Goal: Task Accomplishment & Management: Use online tool/utility

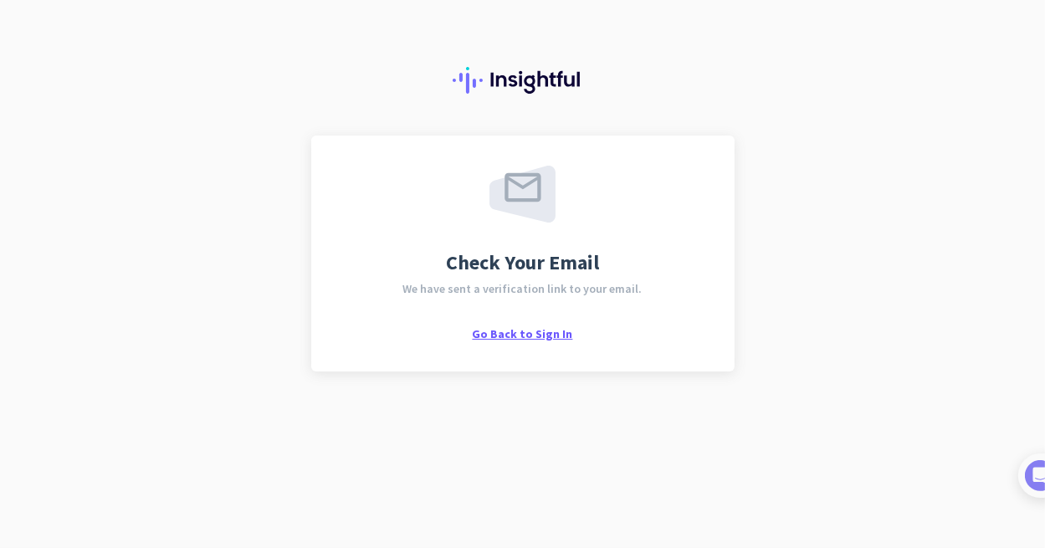
click at [537, 336] on span "Go Back to Sign In" at bounding box center [523, 333] width 100 height 15
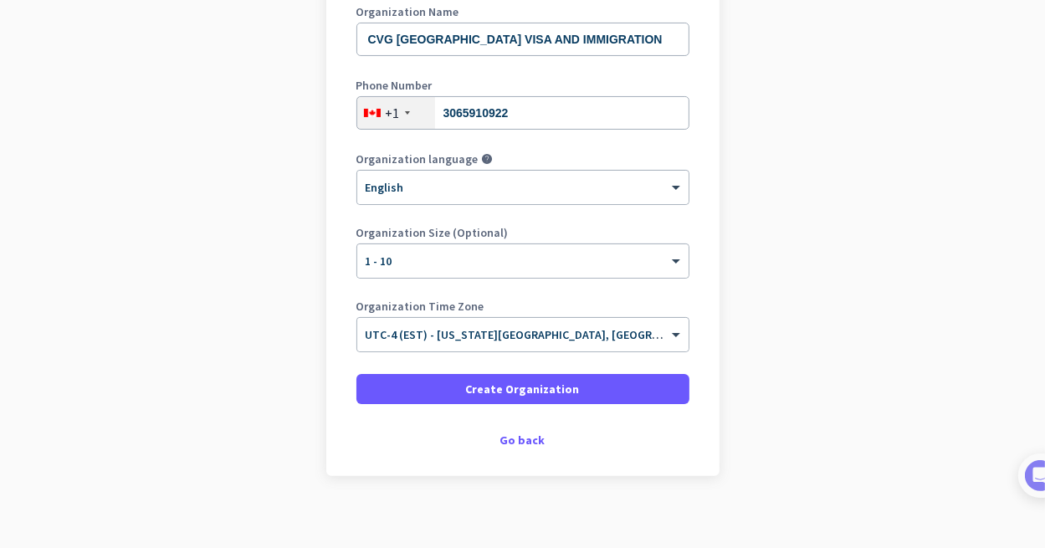
scroll to position [251, 0]
click at [459, 340] on span "UTC-4 (EST) - [US_STATE][GEOGRAPHIC_DATA], [GEOGRAPHIC_DATA], [GEOGRAPHIC_DATA]…" at bounding box center [657, 333] width 583 height 15
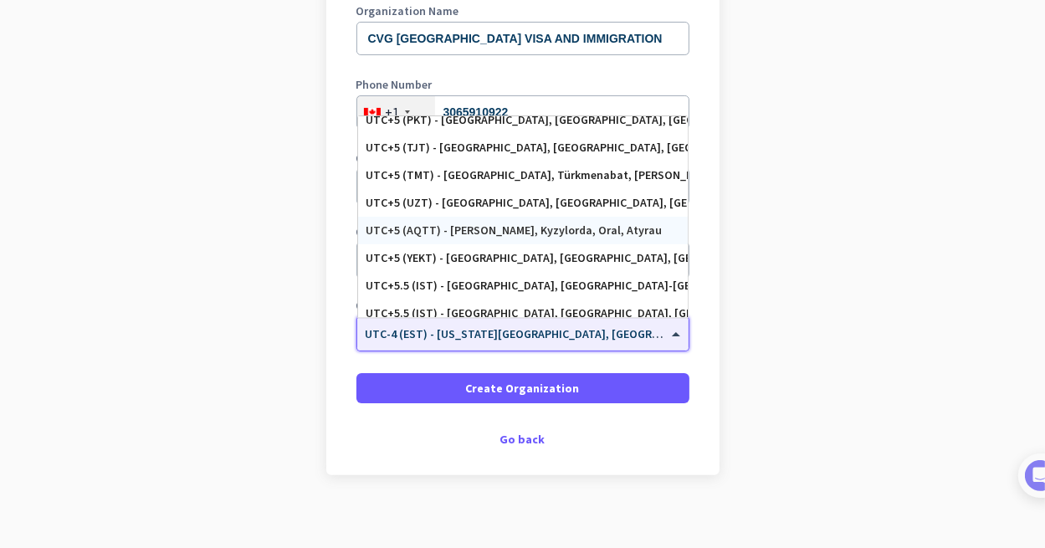
scroll to position [6612, 0]
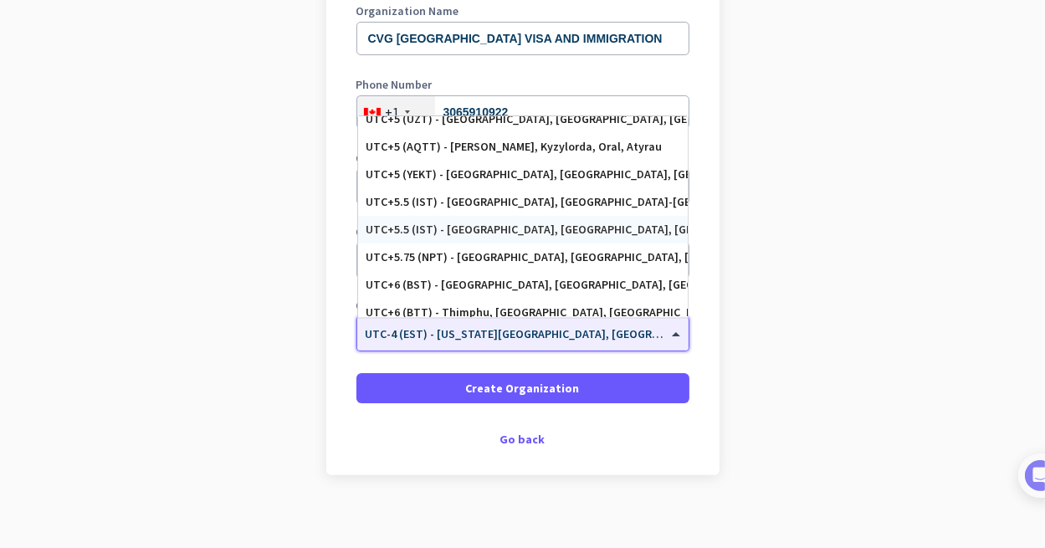
click at [475, 236] on div "UTC+5.5 (IST) - [GEOGRAPHIC_DATA], [GEOGRAPHIC_DATA], [GEOGRAPHIC_DATA], [GEOGR…" at bounding box center [523, 230] width 313 height 14
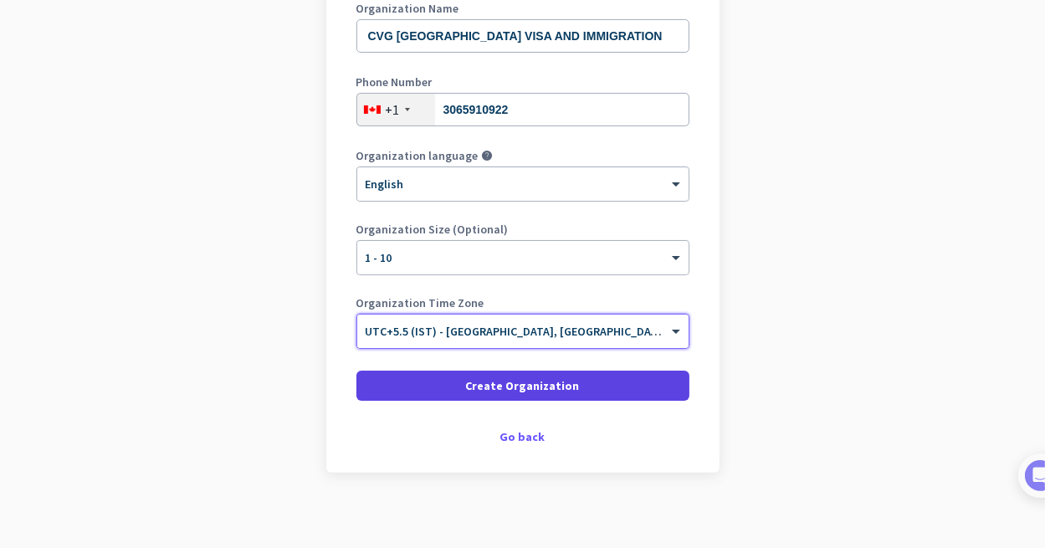
scroll to position [261, 0]
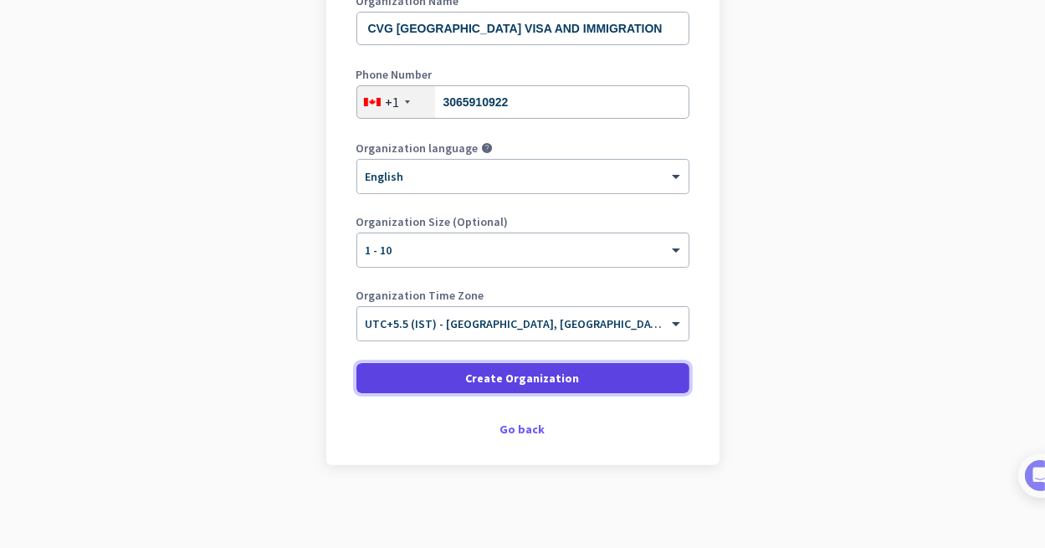
click at [475, 381] on span "Create Organization" at bounding box center [523, 378] width 114 height 17
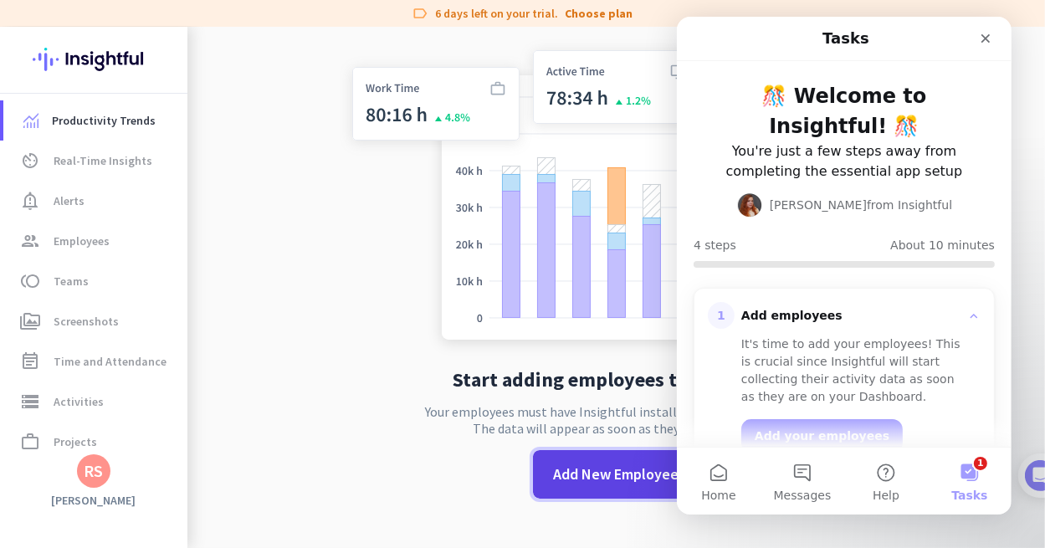
click at [572, 470] on span "Add New Employee" at bounding box center [617, 475] width 126 height 22
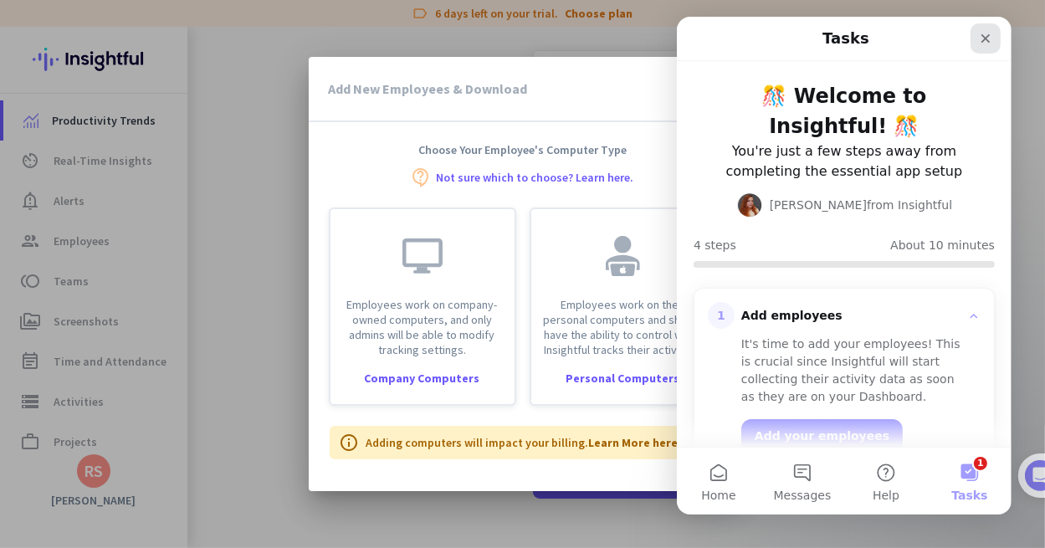
click at [986, 39] on icon "Close" at bounding box center [985, 38] width 9 height 9
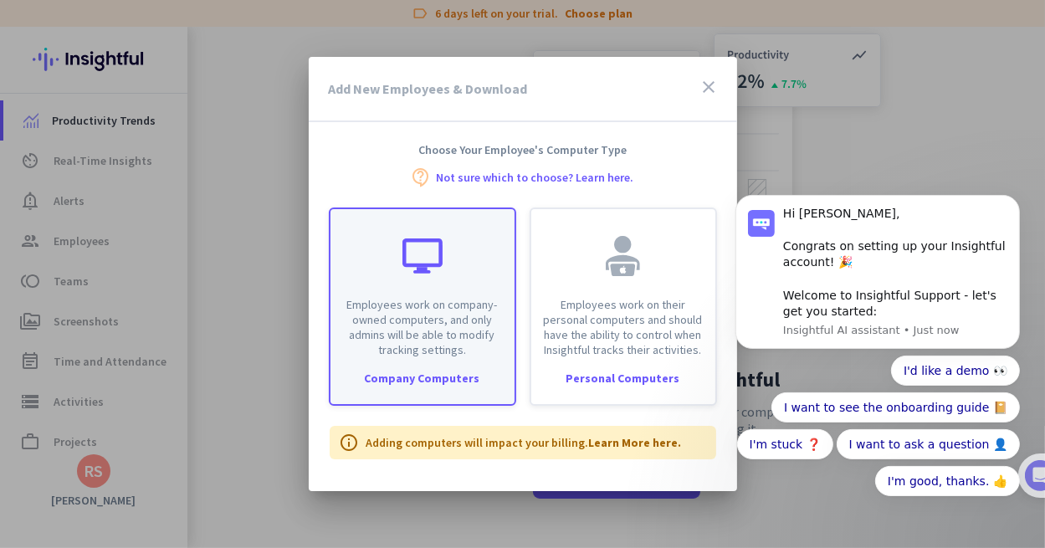
click at [458, 340] on p "Employees work on company-owned computers, and only admins will be able to modi…" at bounding box center [423, 327] width 164 height 60
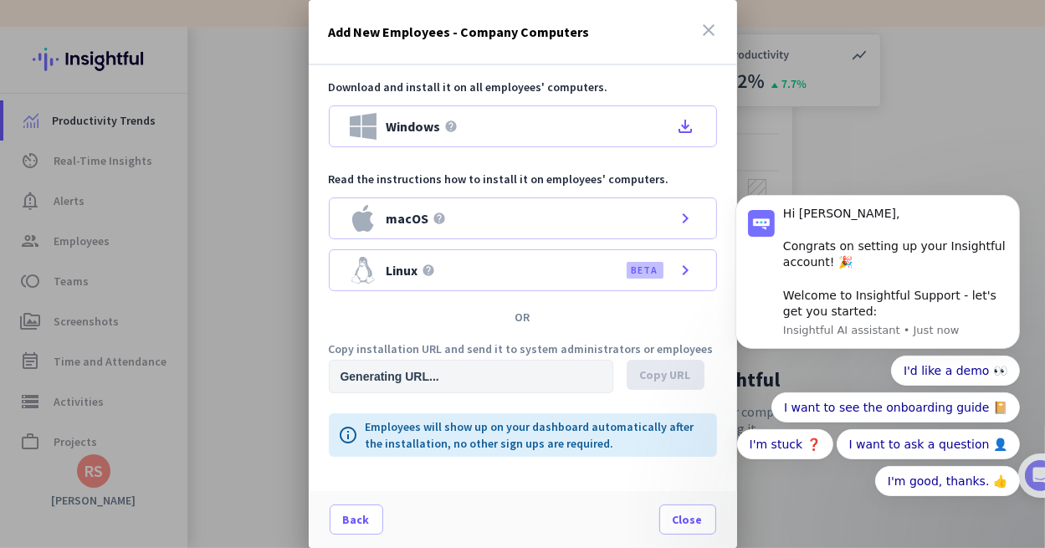
type input "[URL][DOMAIN_NAME]"
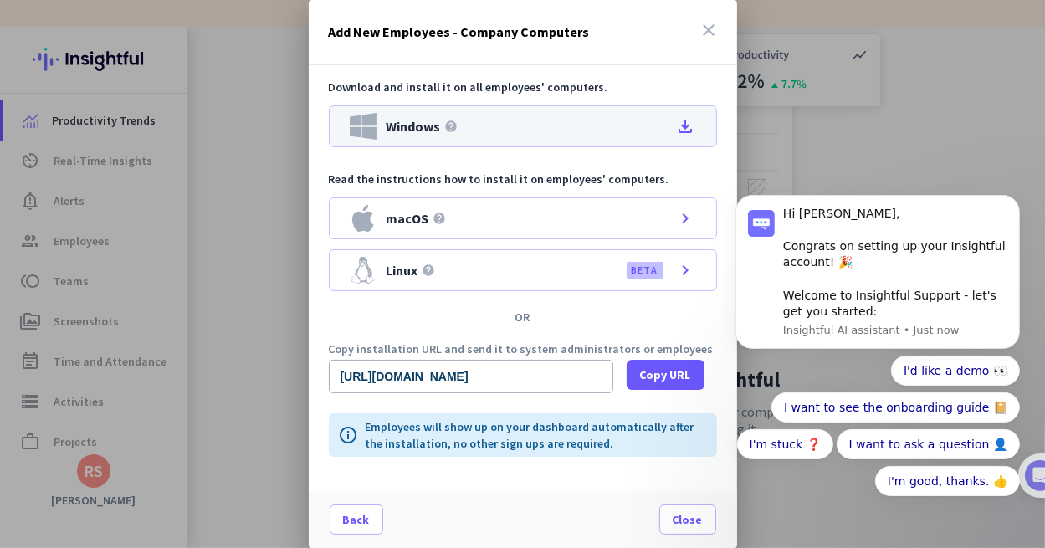
click at [594, 126] on div "Windows help file_download" at bounding box center [523, 126] width 388 height 42
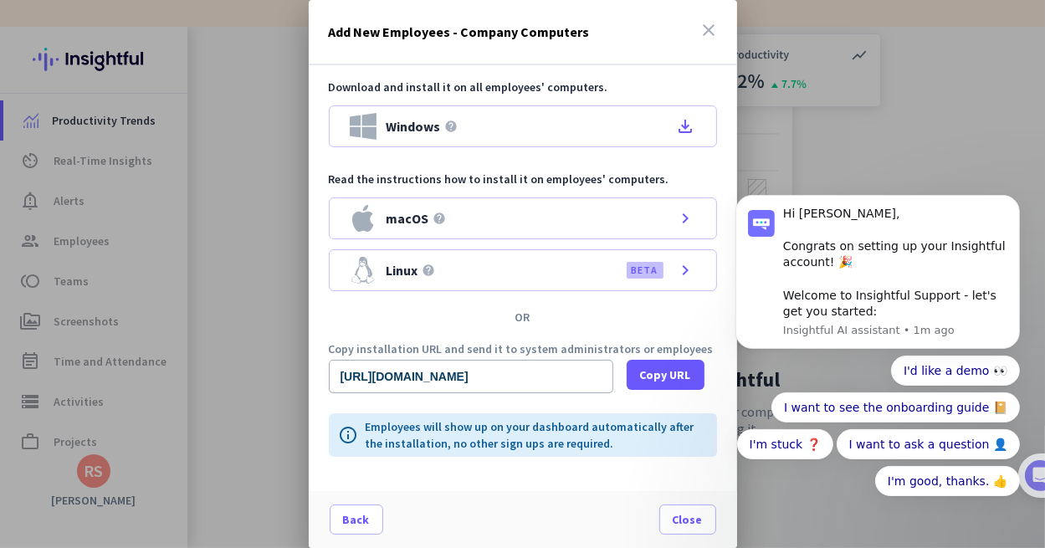
click at [712, 27] on icon "close" at bounding box center [710, 30] width 20 height 20
